Goal: Task Accomplishment & Management: Complete application form

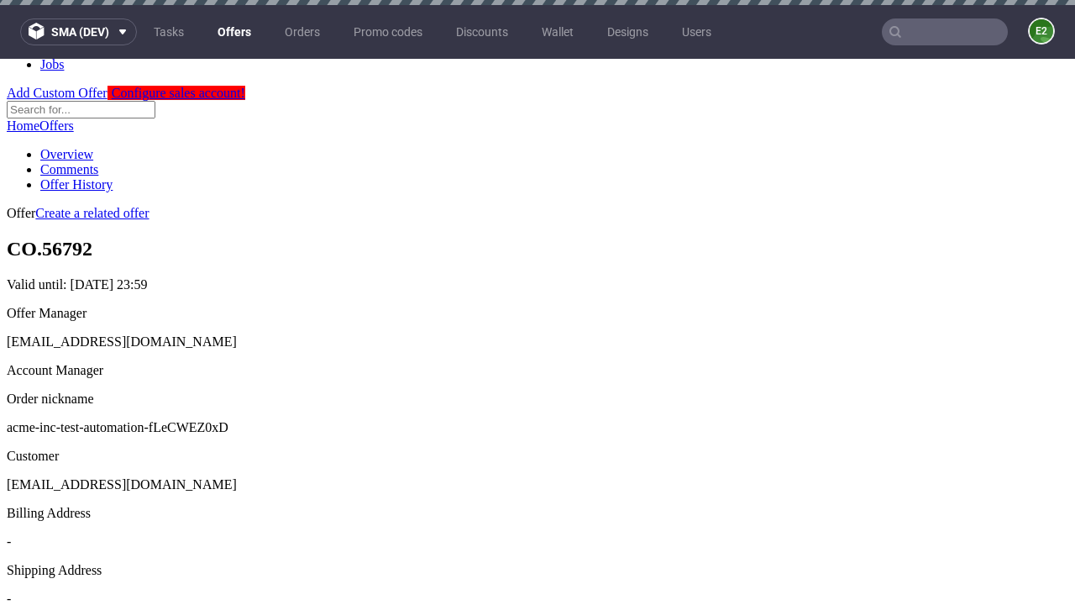
scroll to position [5, 0]
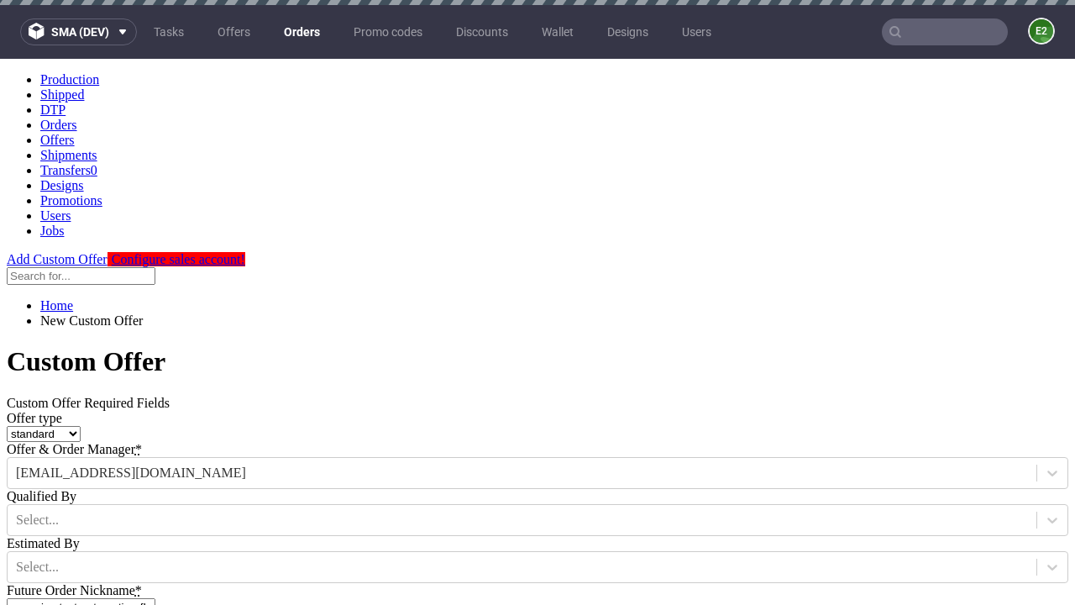
type input "acme-inc-test-automation-fLeCWEZ0xD"
type input "[DATE]"
type input "[EMAIL_ADDRESS][DOMAIN_NAME]"
select select "gb"
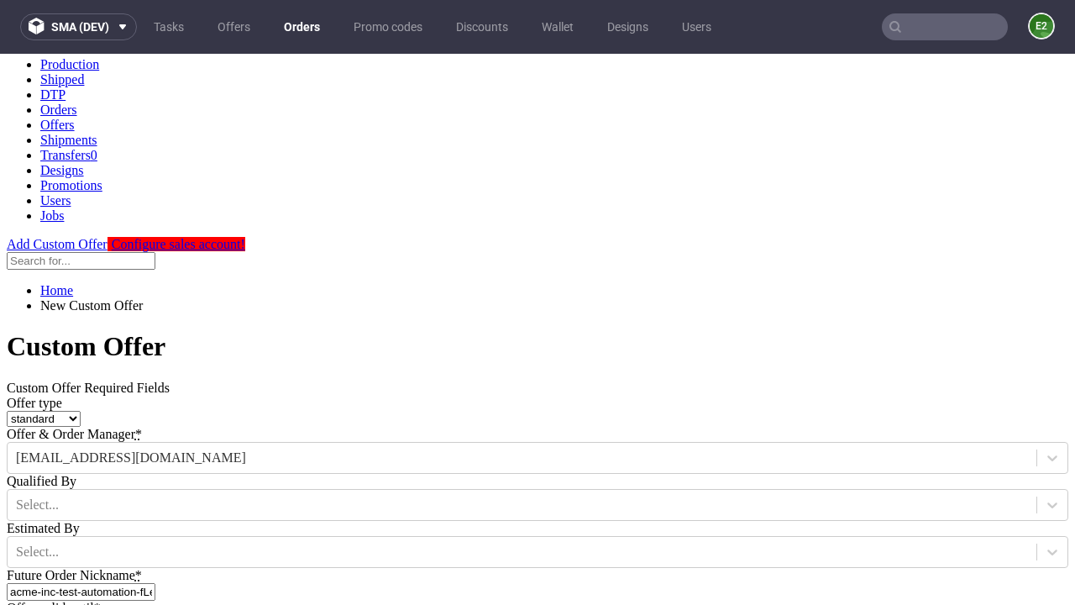
type input "[EMAIL_ADDRESS][DOMAIN_NAME]"
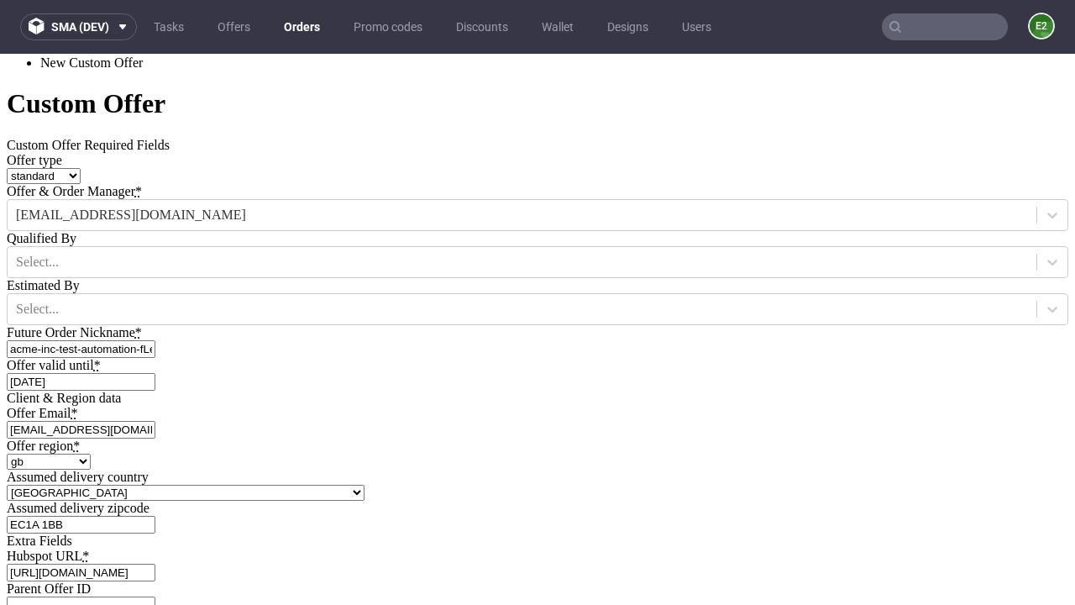
type input "[URL][DOMAIN_NAME]"
type input "Please wait..."
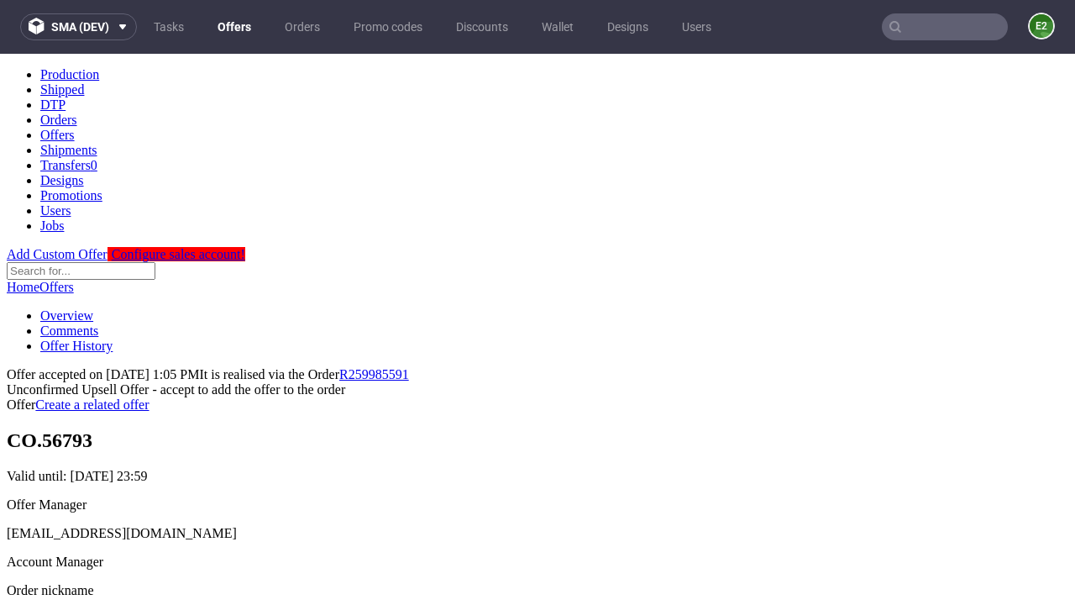
scroll to position [259, 0]
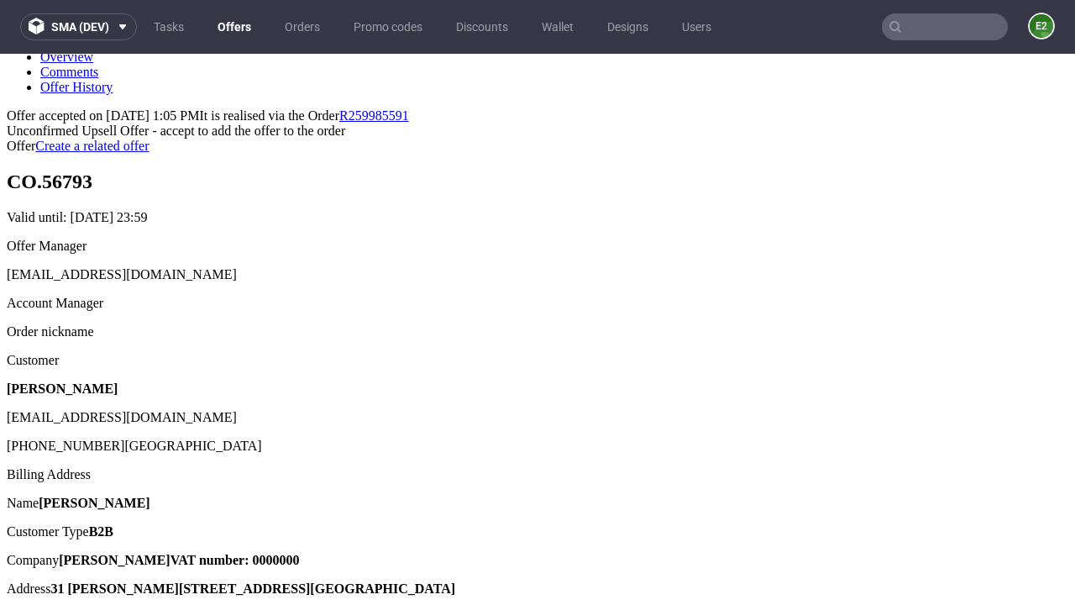
type input "In progress..."
